Goal: Information Seeking & Learning: Learn about a topic

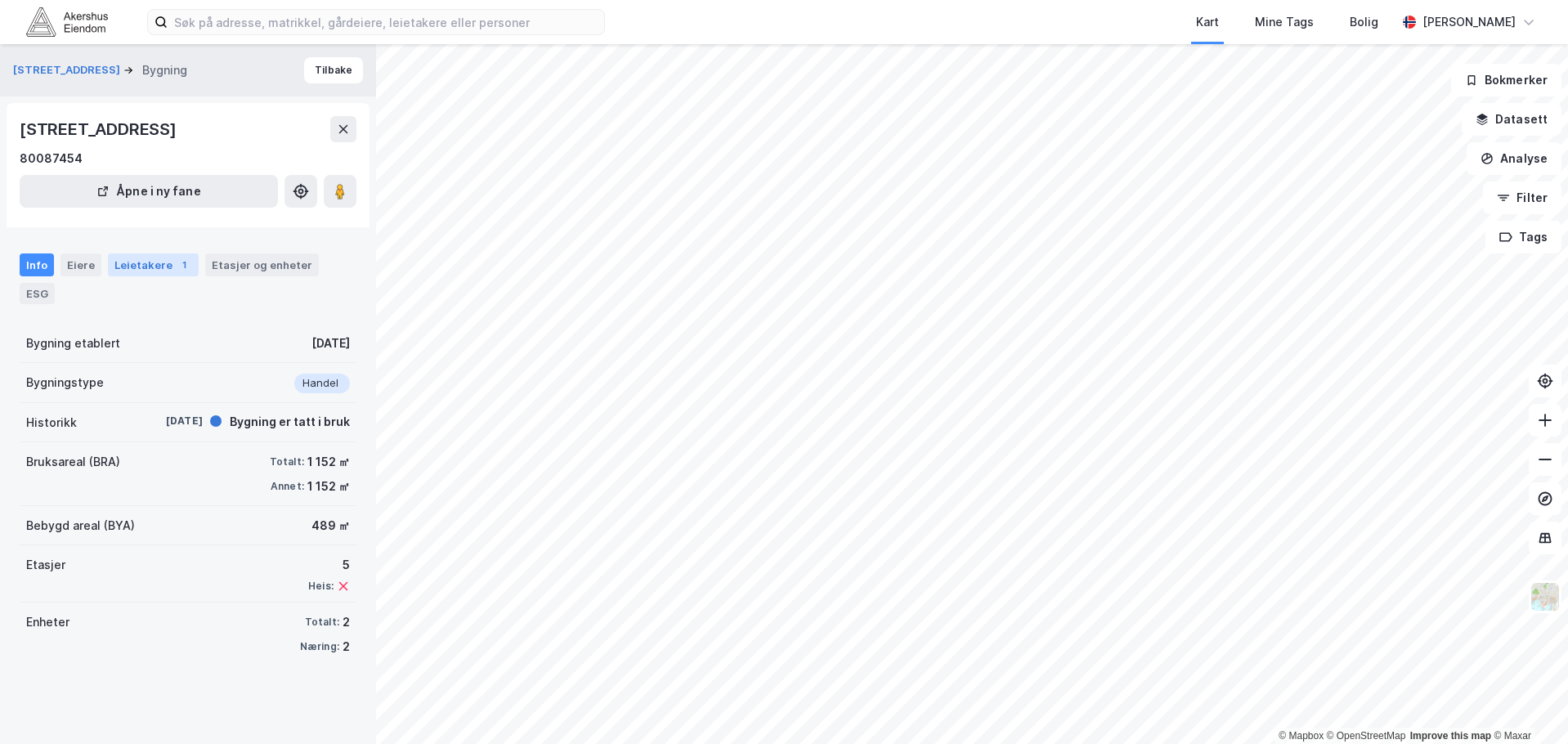
click at [126, 267] on div "Leietakere 1" at bounding box center [153, 265] width 91 height 23
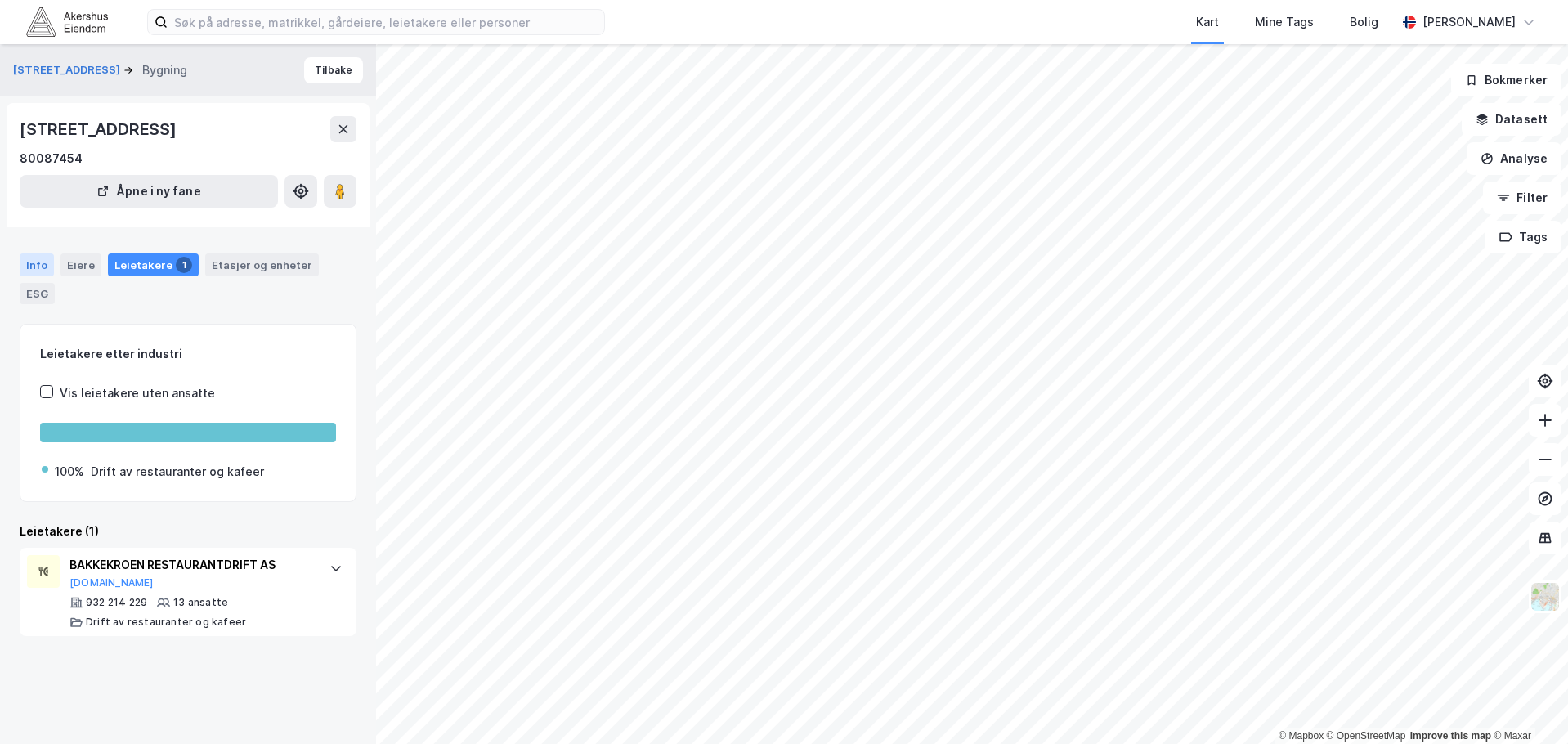
click at [44, 267] on div "Info" at bounding box center [36, 265] width 34 height 23
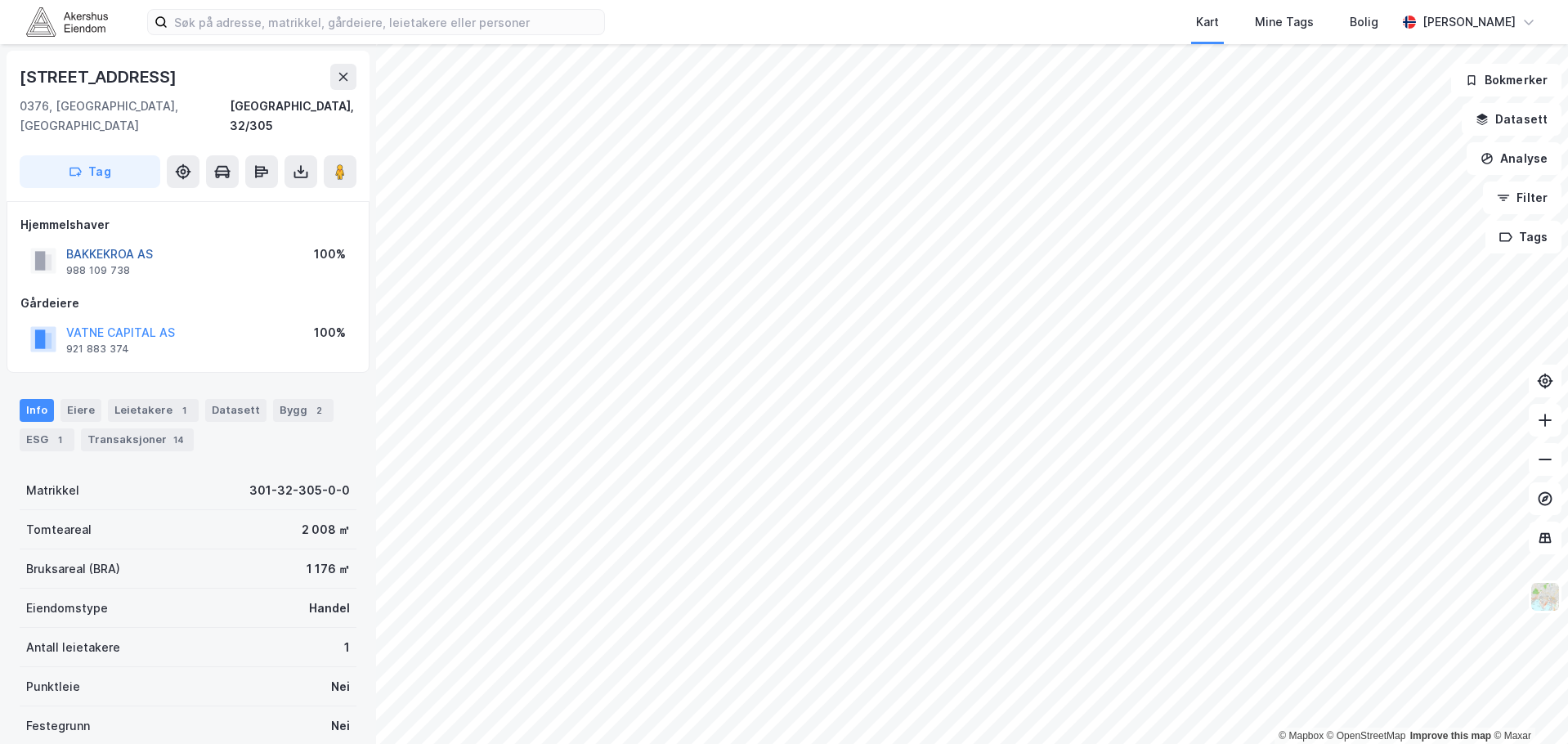
click at [0, 0] on button "BAKKEKROA AS" at bounding box center [0, 0] width 0 height 0
